Goal: Information Seeking & Learning: Learn about a topic

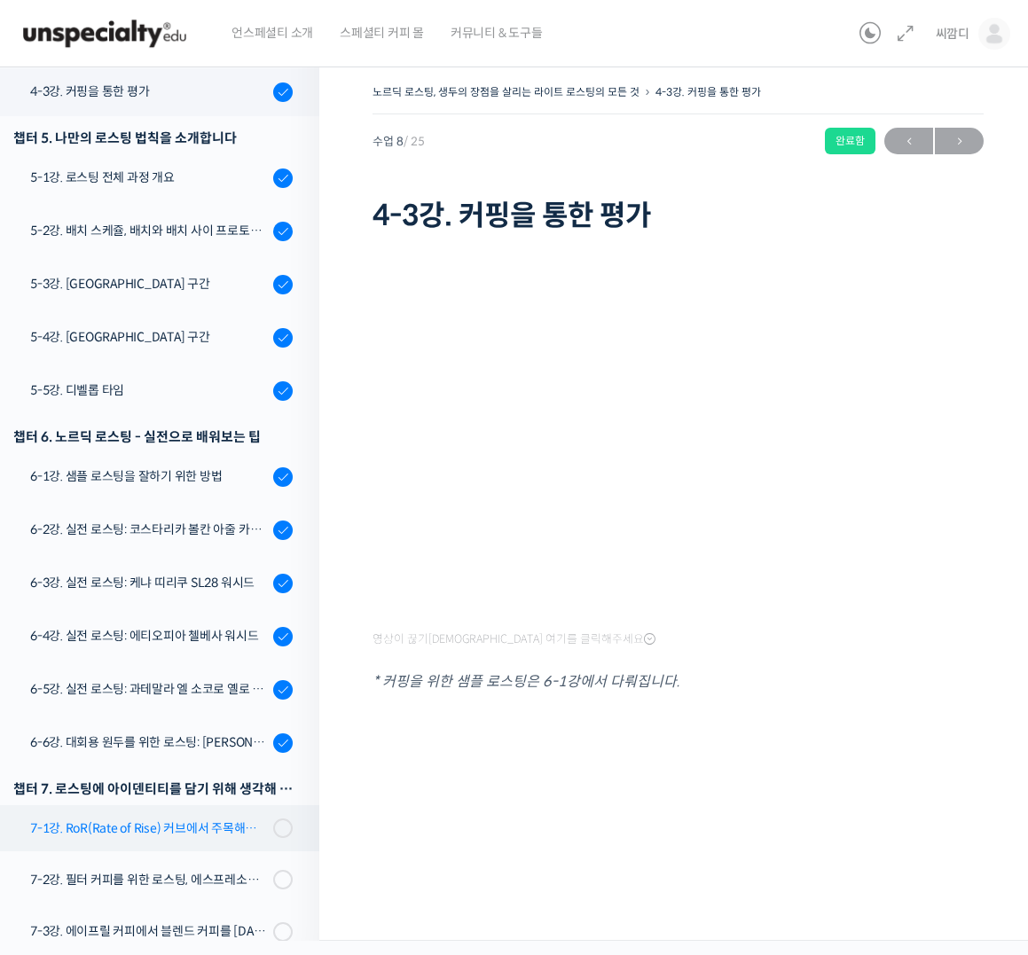
click at [168, 838] on link "7-1강. RoR(Rate of Rise) 커브에서 주목해야 할 포인트들" at bounding box center [155, 828] width 328 height 46
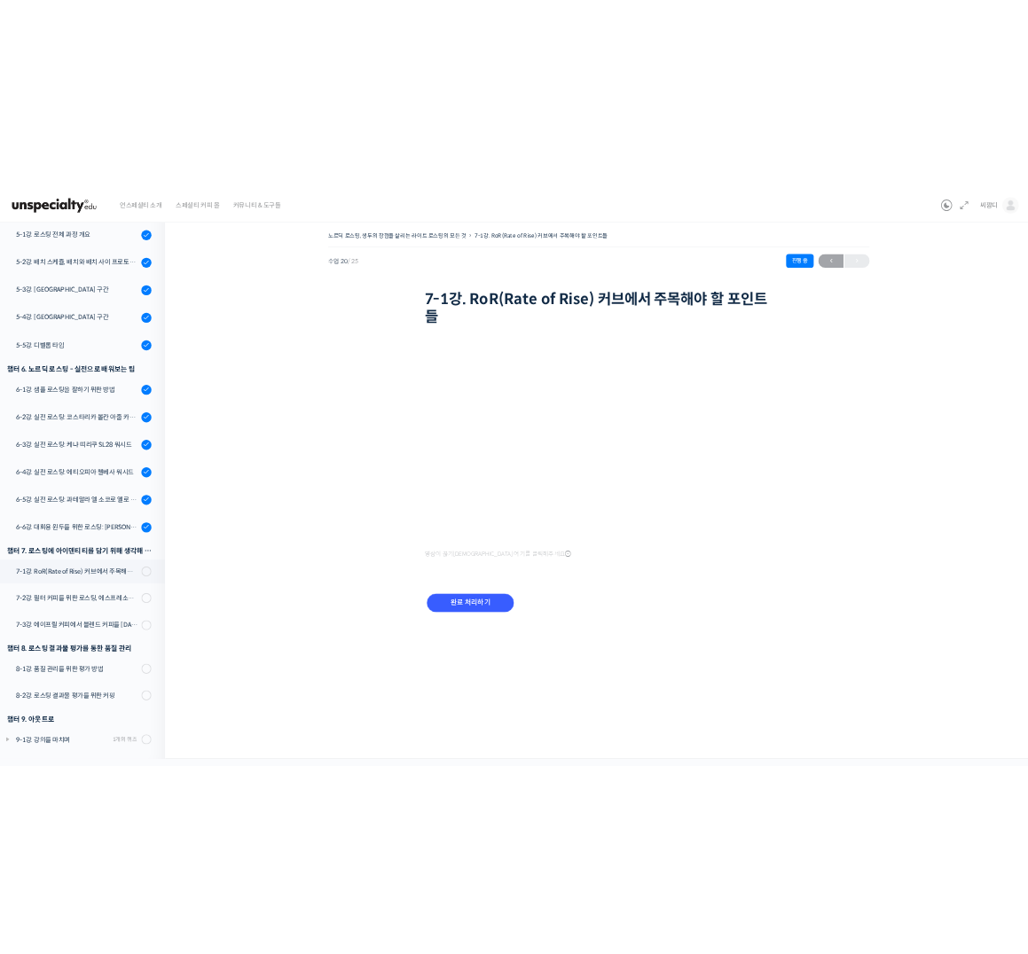
scroll to position [813, 0]
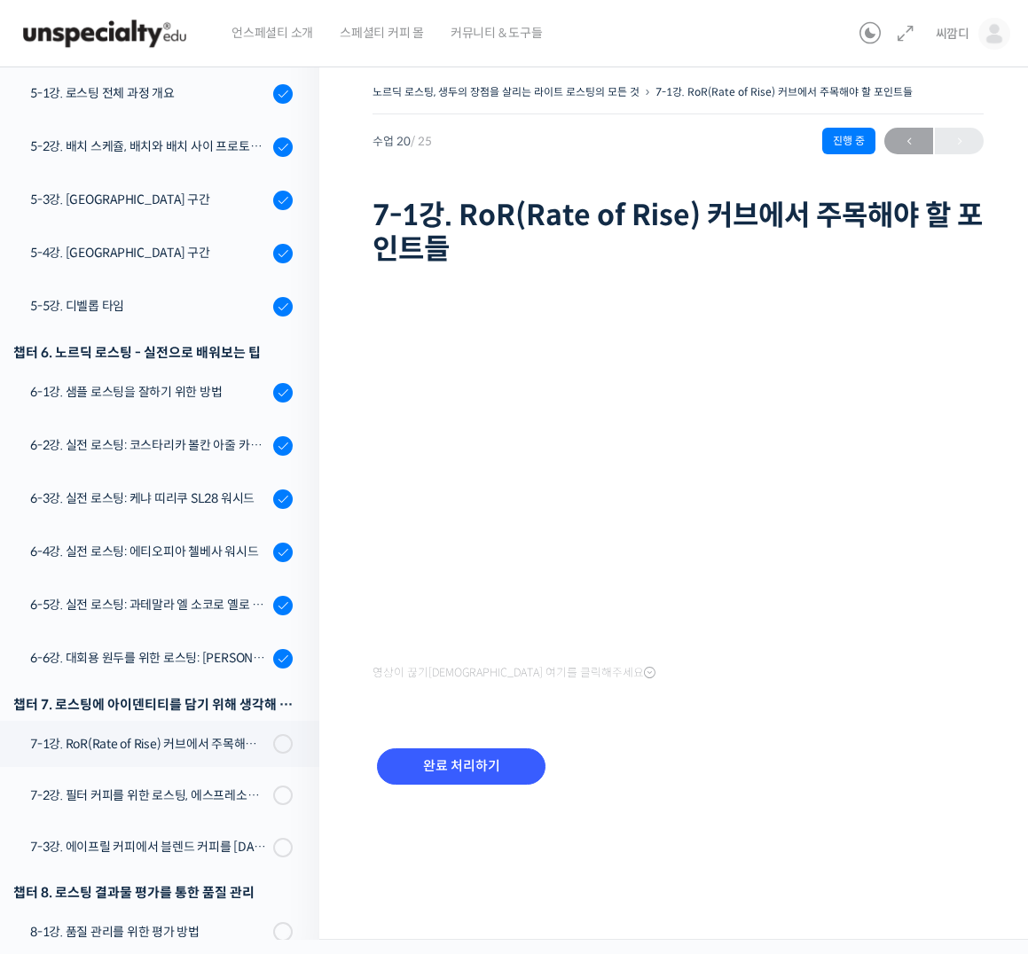
click at [925, 739] on div "완료 처리하기" at bounding box center [677, 781] width 611 height 102
click at [827, 761] on div "완료 처리하기" at bounding box center [677, 781] width 611 height 102
click at [753, 716] on div "영상이 끊기[DEMOGRAPHIC_DATA] 여기를 클릭해주세요 완료 처리하기" at bounding box center [677, 552] width 611 height 560
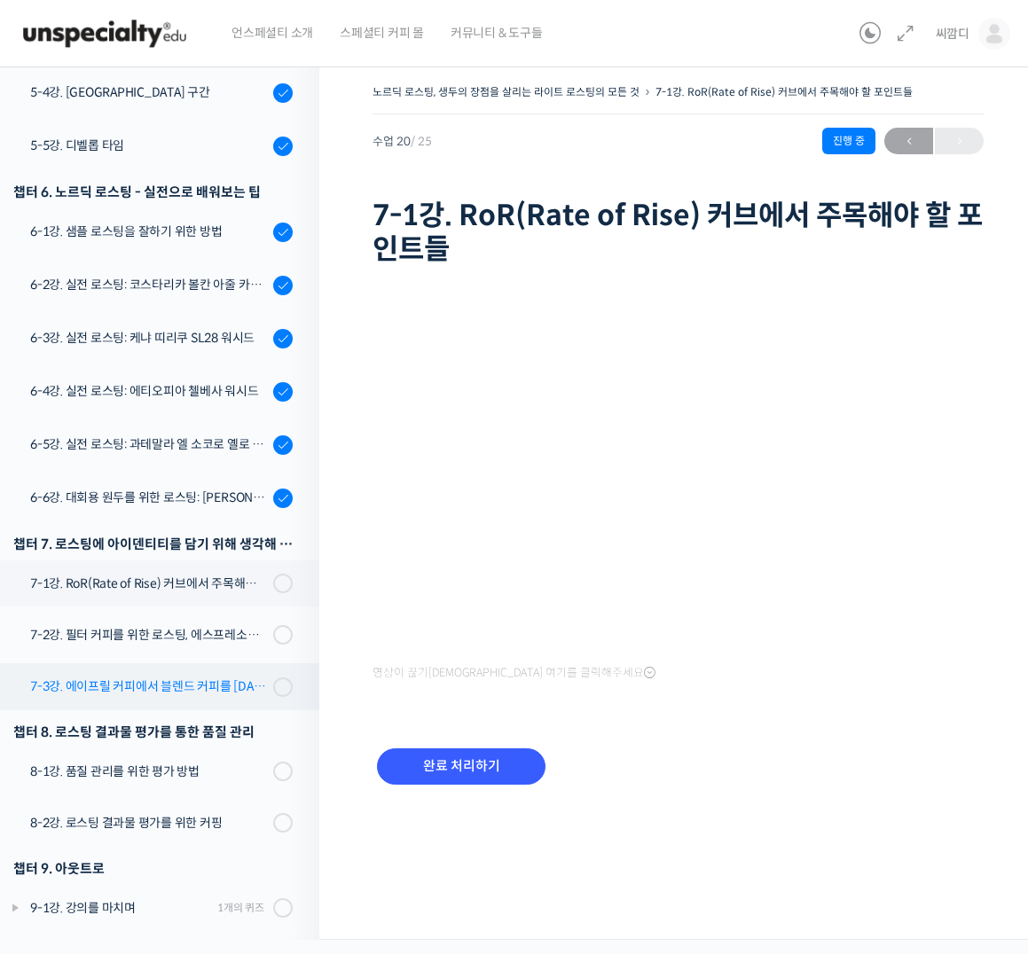
scroll to position [976, 0]
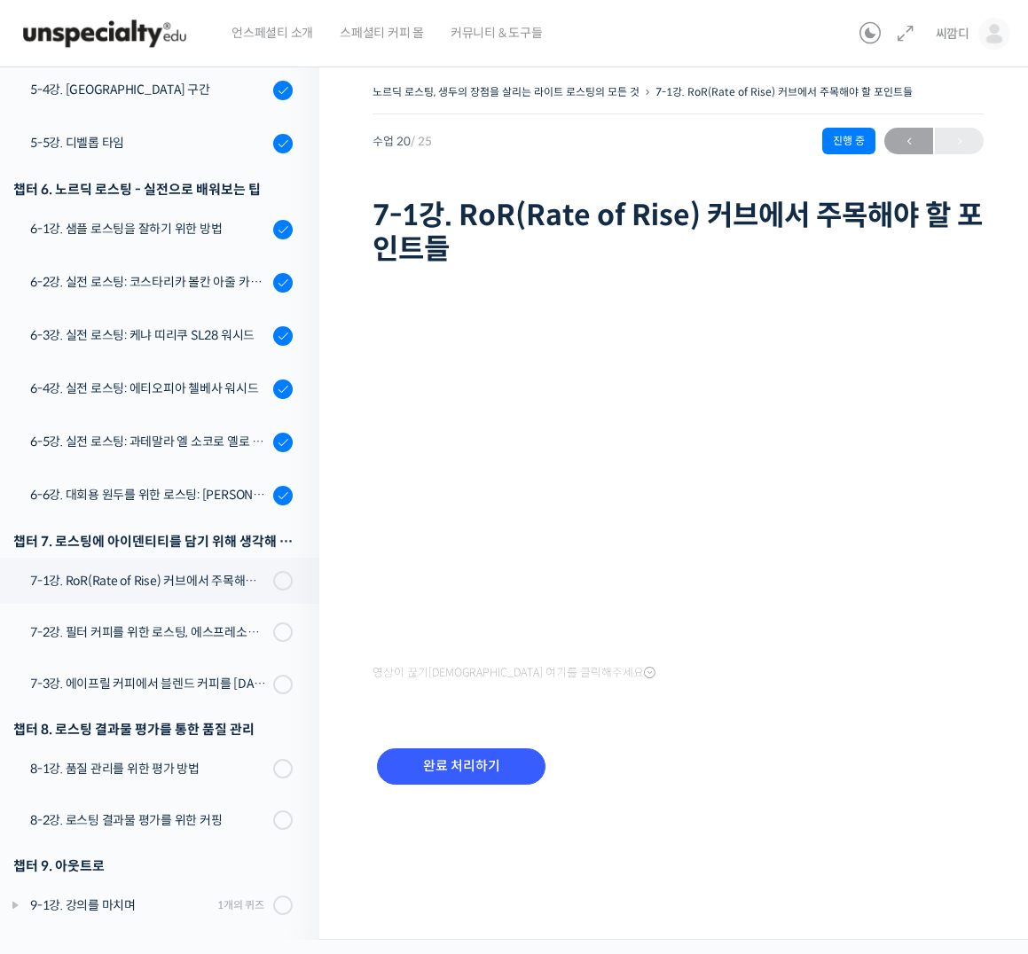
click at [604, 701] on div "영상이 끊기[DEMOGRAPHIC_DATA] 여기를 클릭해주세요 완료 처리하기" at bounding box center [677, 552] width 611 height 560
click at [681, 724] on div "영상이 끊기[DEMOGRAPHIC_DATA] 여기를 클릭해주세요 완료 처리하기" at bounding box center [677, 552] width 611 height 560
click at [466, 762] on input "완료 처리하기" at bounding box center [461, 766] width 168 height 36
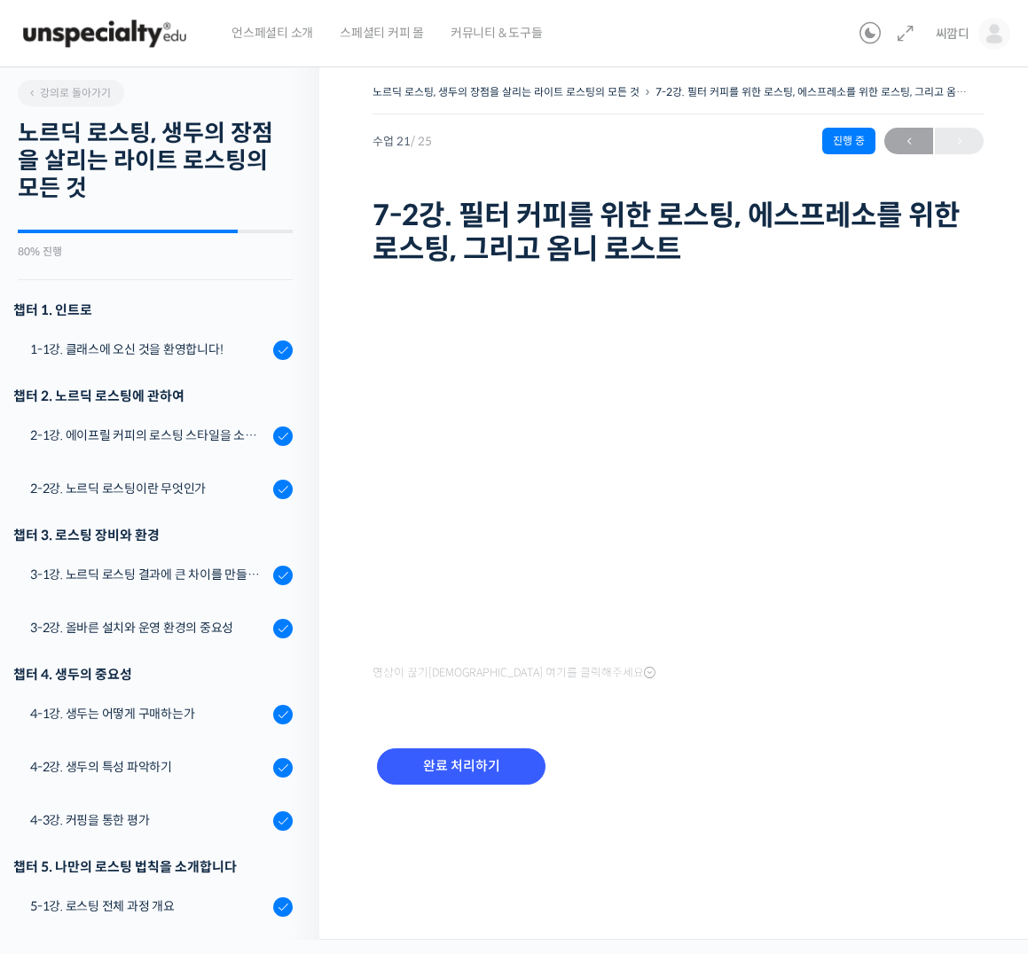
scroll to position [978, 0]
